Goal: Navigation & Orientation: Find specific page/section

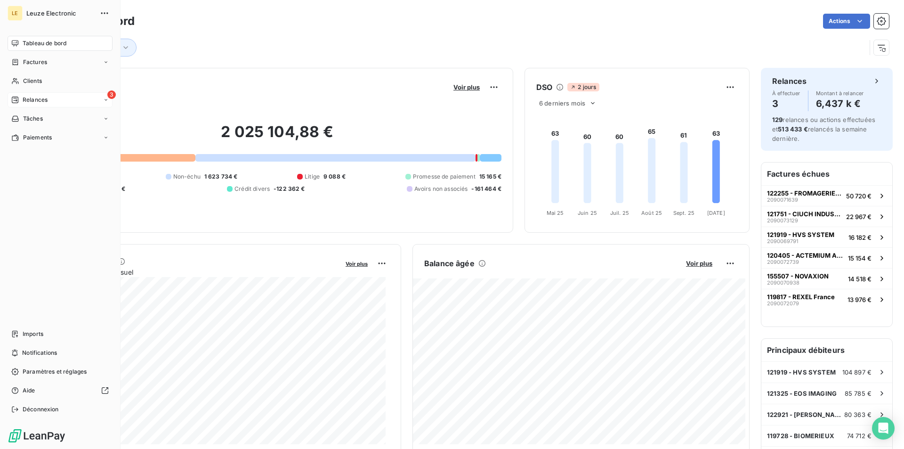
click at [31, 96] on span "Relances" at bounding box center [35, 100] width 25 height 8
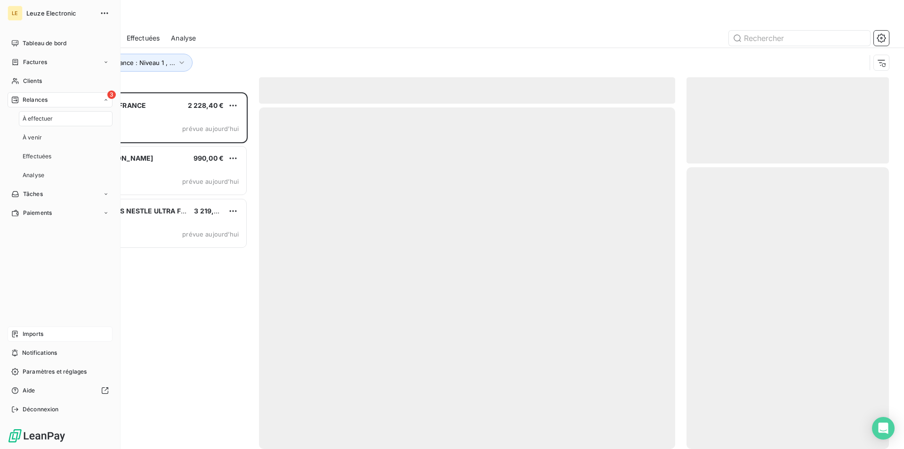
click at [36, 330] on span "Imports" at bounding box center [33, 333] width 21 height 8
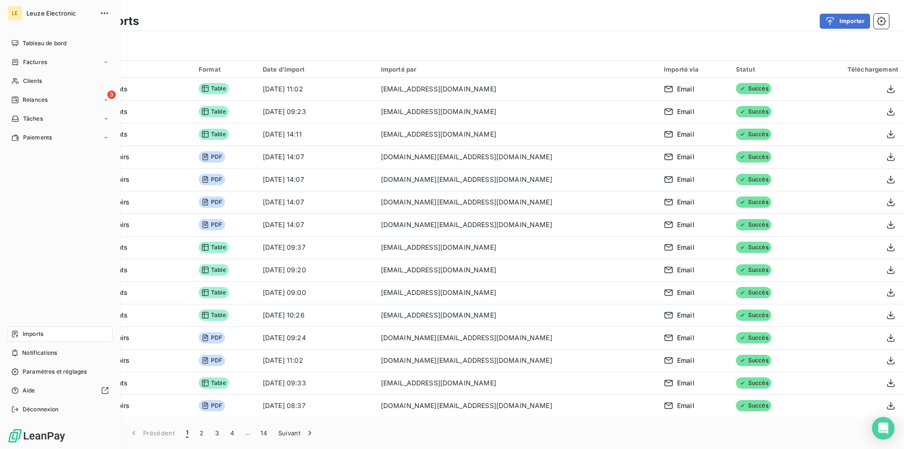
click at [38, 188] on div "Tableau de bord Factures Clients 3 Relances Tâches Paiements Imports Notificati…" at bounding box center [60, 226] width 105 height 381
click at [42, 40] on span "Tableau de bord" at bounding box center [45, 43] width 44 height 8
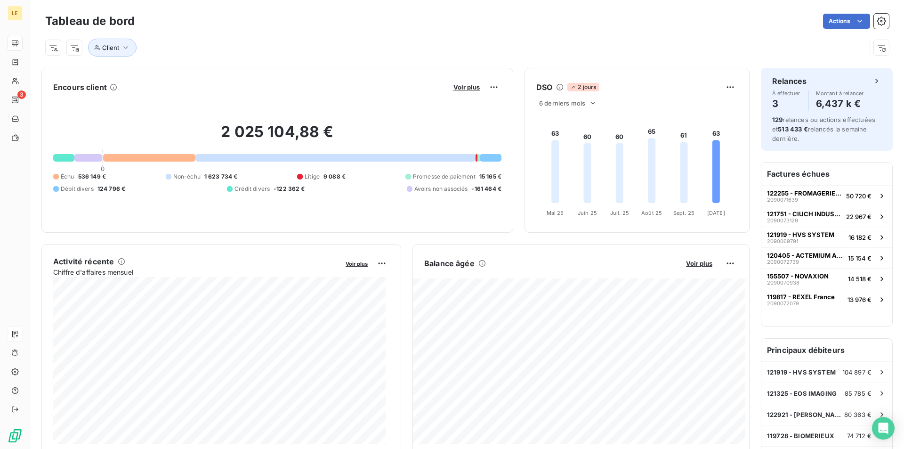
click at [567, 16] on div "Actions" at bounding box center [517, 21] width 743 height 15
